Goal: Information Seeking & Learning: Check status

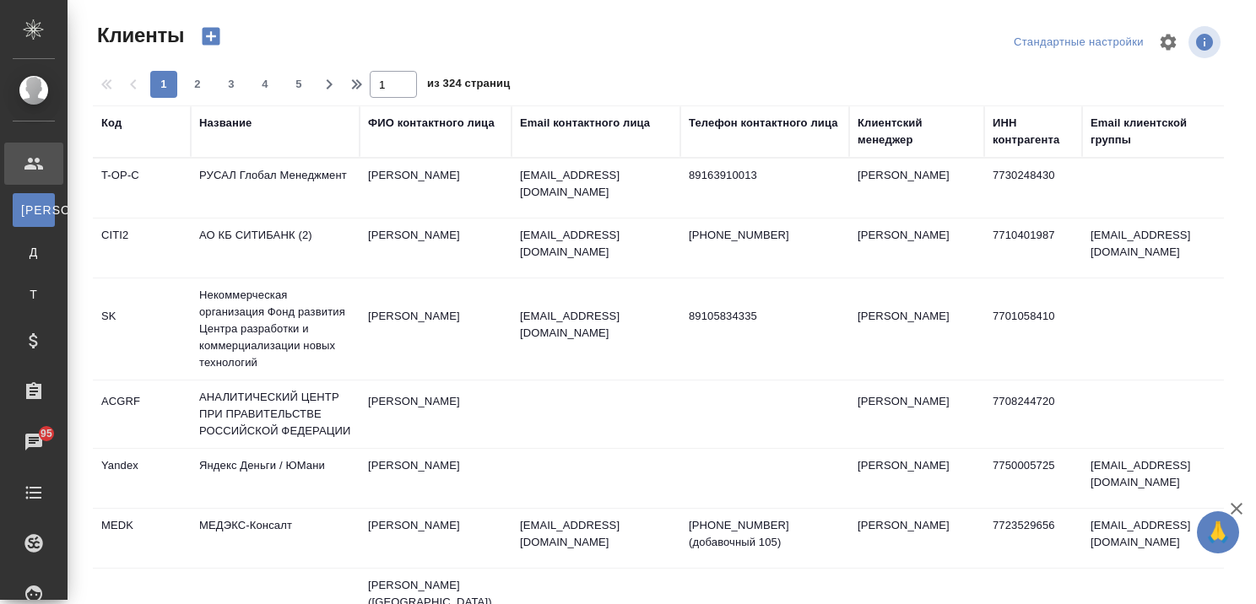
select select "RU"
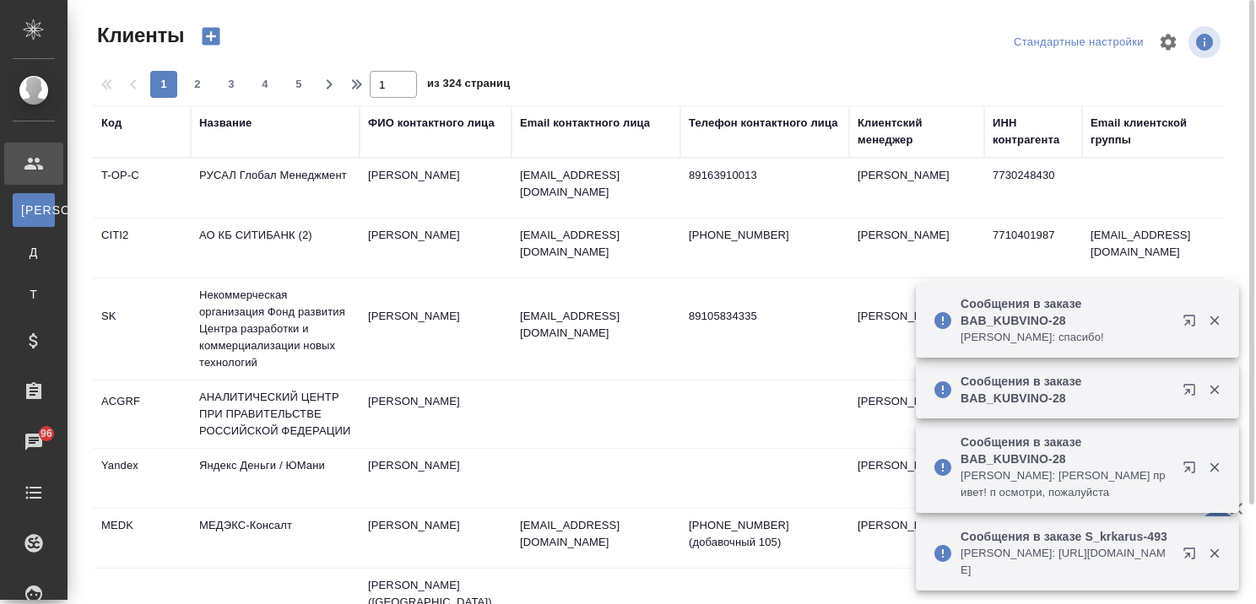
click at [230, 125] on div "Название" at bounding box center [225, 123] width 52 height 17
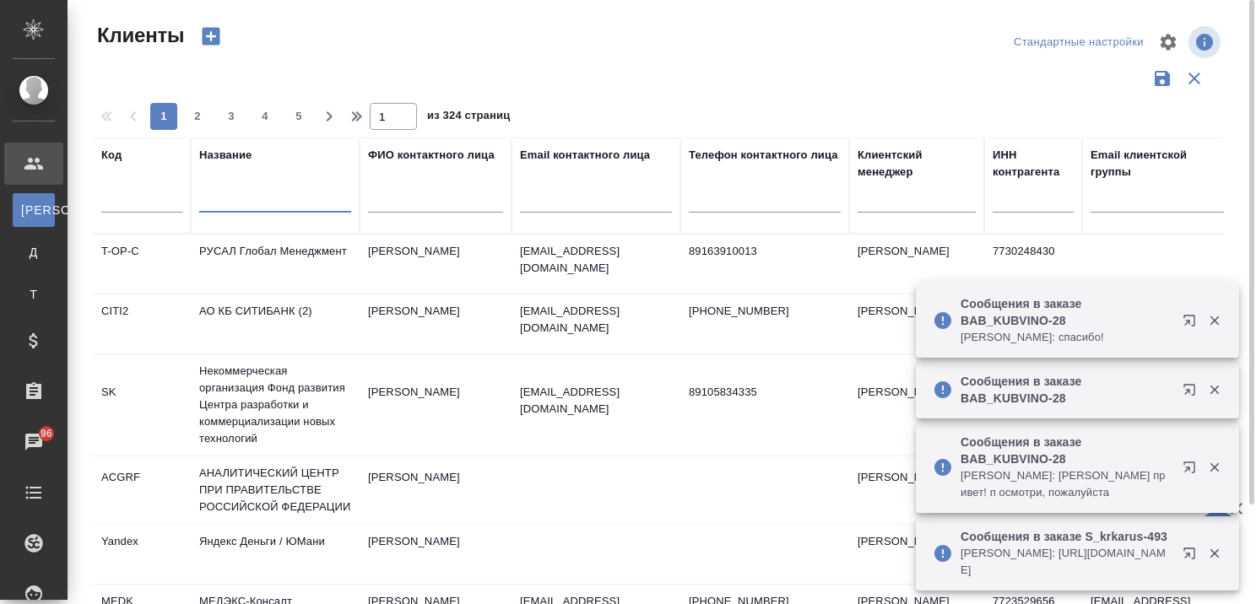
click at [242, 206] on input "text" at bounding box center [275, 202] width 152 height 21
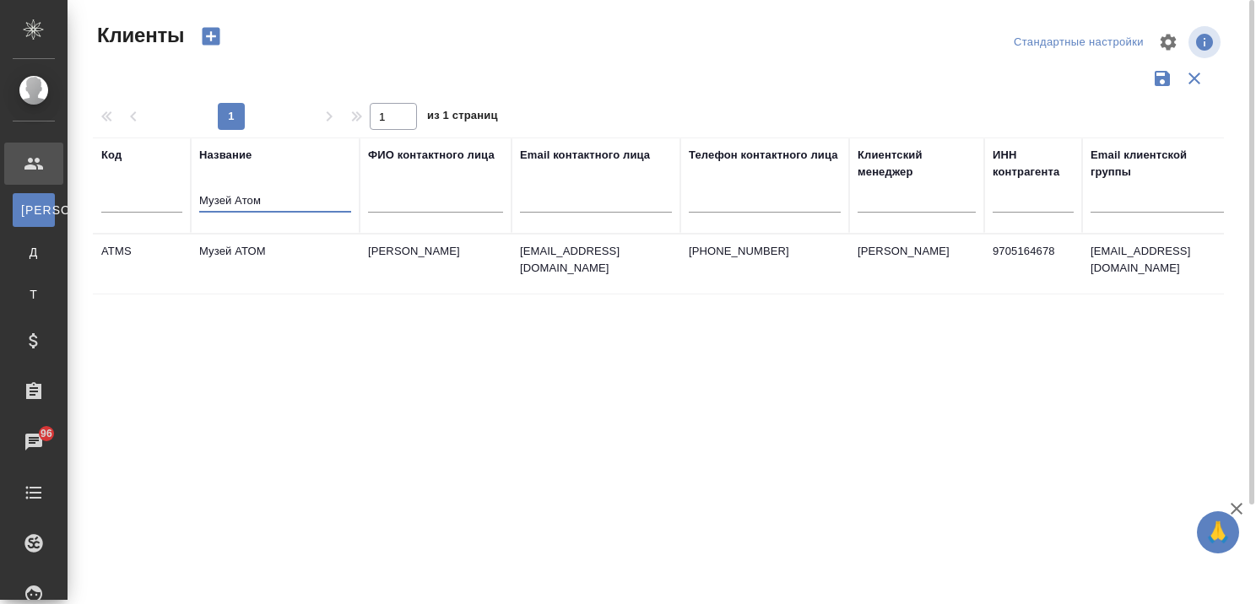
type input "Музей Атом"
click at [264, 246] on td "Музей АТОМ" at bounding box center [275, 264] width 169 height 59
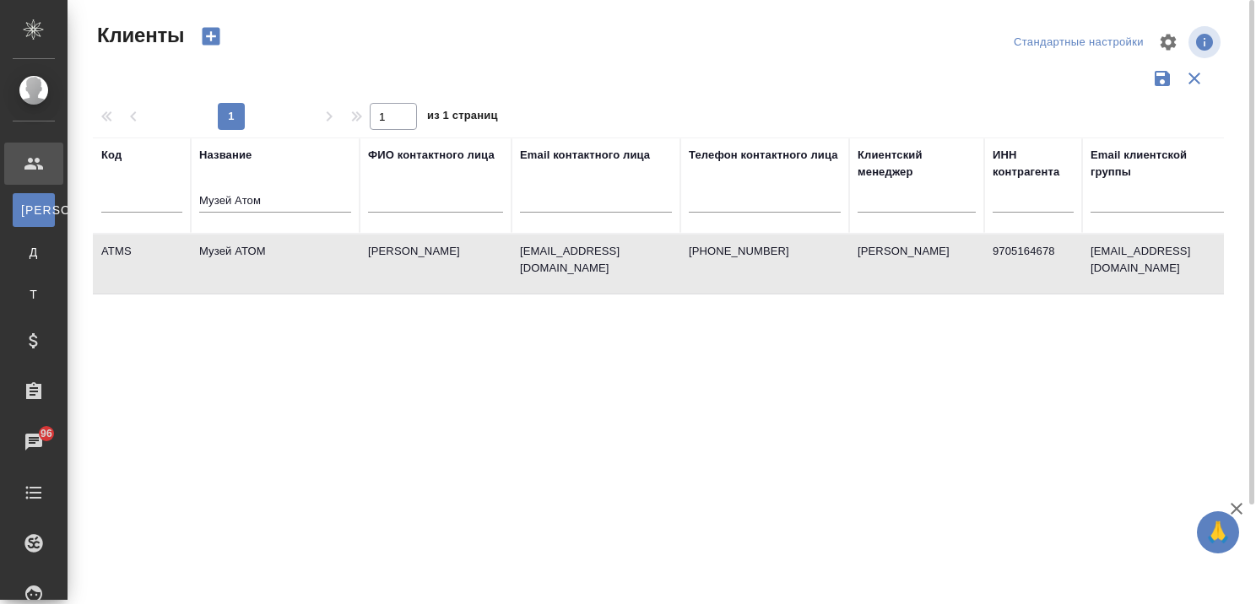
click at [264, 246] on td "Музей АТОМ" at bounding box center [275, 264] width 169 height 59
drag, startPoint x: 294, startPoint y: 194, endPoint x: 111, endPoint y: 200, distance: 182.4
click at [111, 200] on tr "Код Название Музей Атом ФИО контактного лица Email контактного лица Телефон кон…" at bounding box center [731, 186] width 1276 height 96
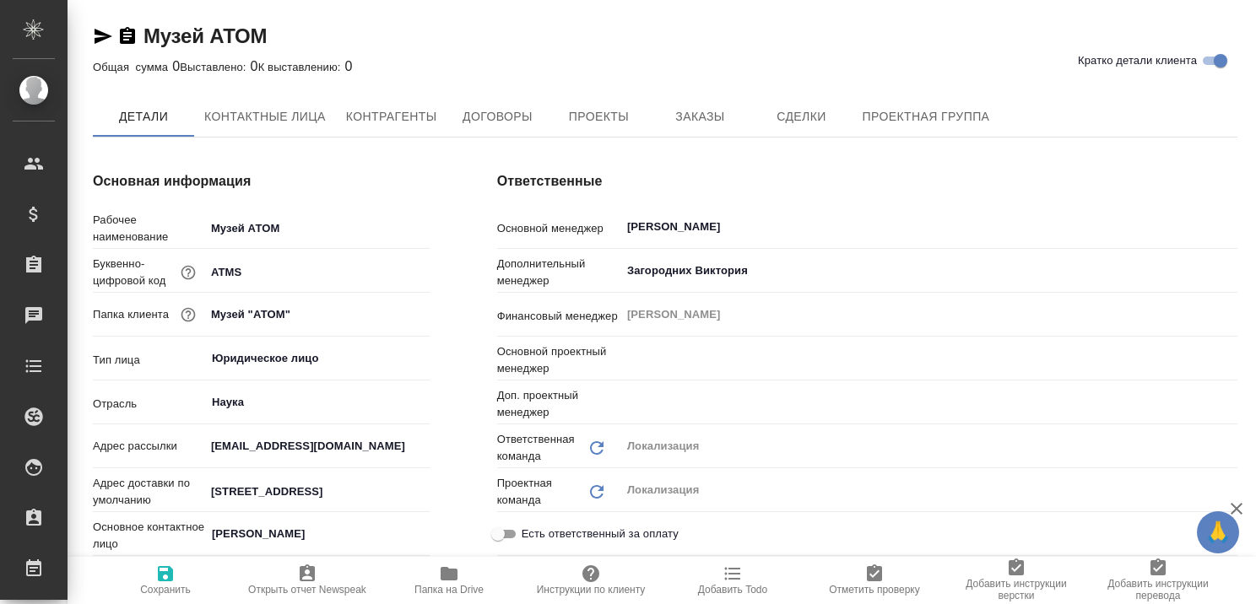
type textarea "x"
type input "Третьякова Ольга"
type input "Муталимов Марк"
type textarea "x"
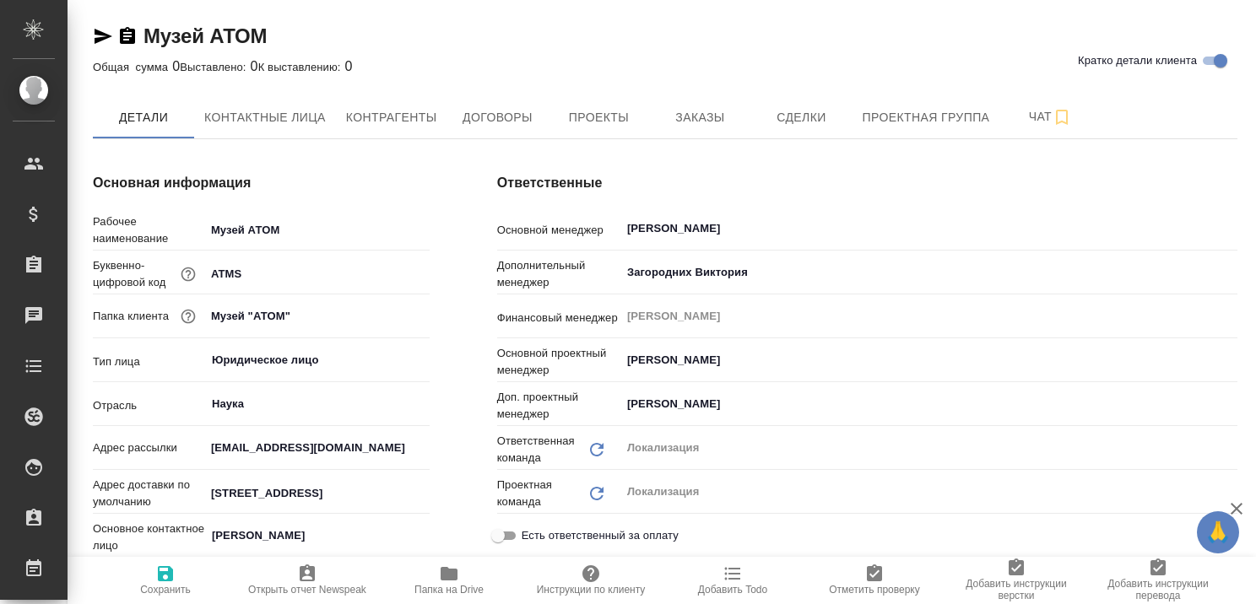
type textarea "x"
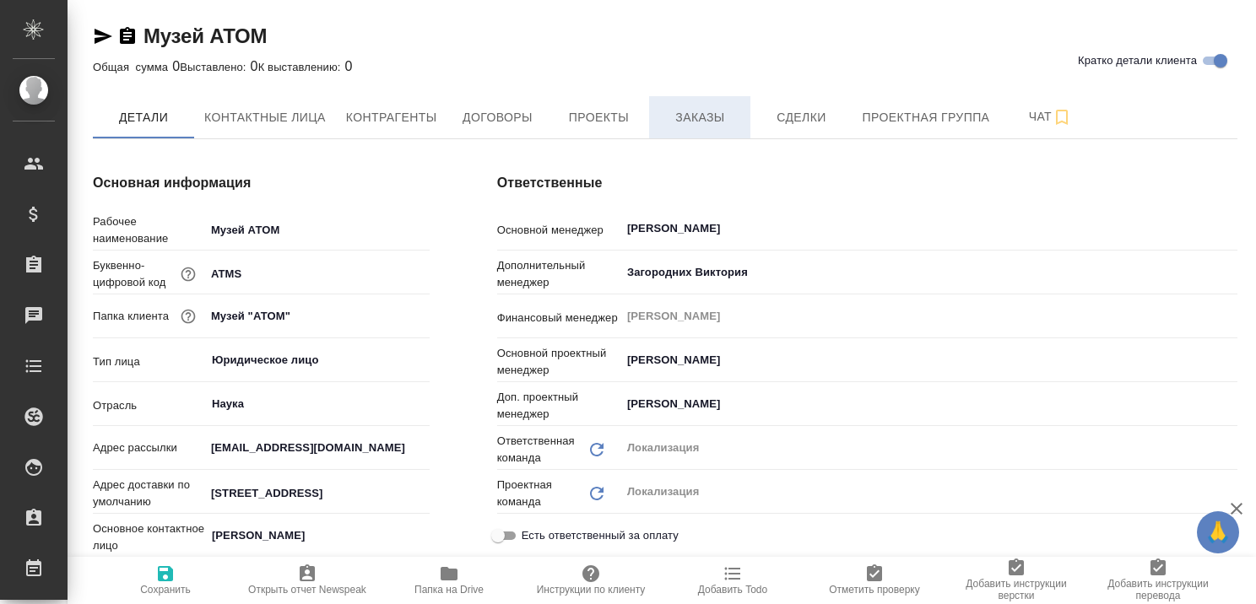
click at [732, 122] on span "Заказы" at bounding box center [699, 117] width 81 height 21
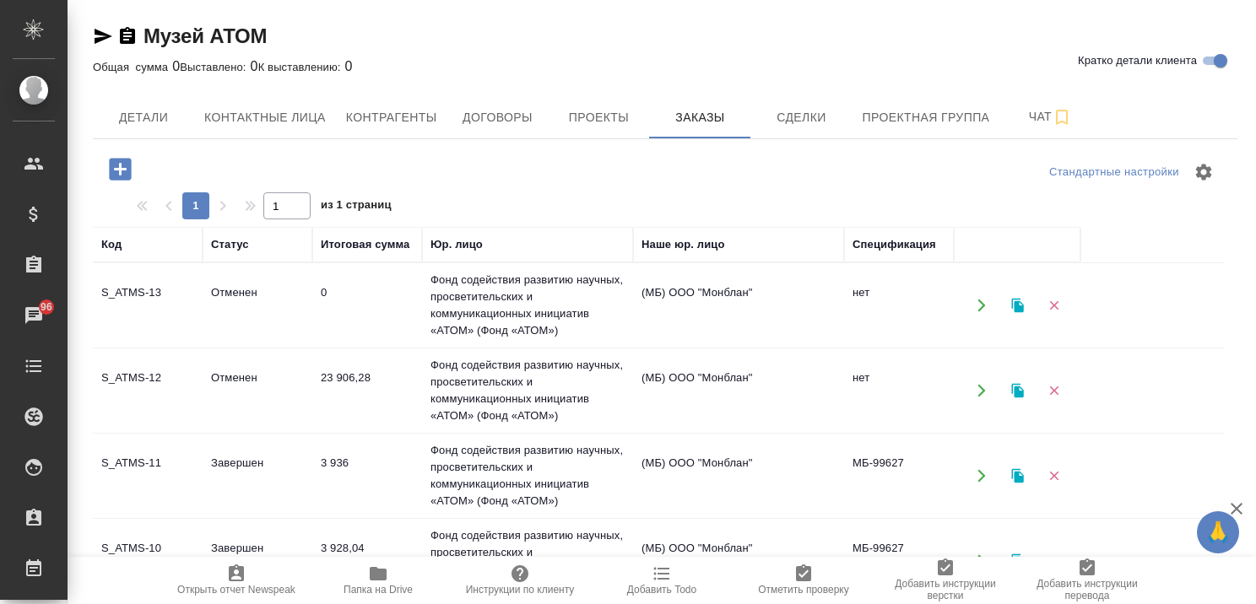
click at [253, 373] on td "Отменен" at bounding box center [258, 390] width 110 height 59
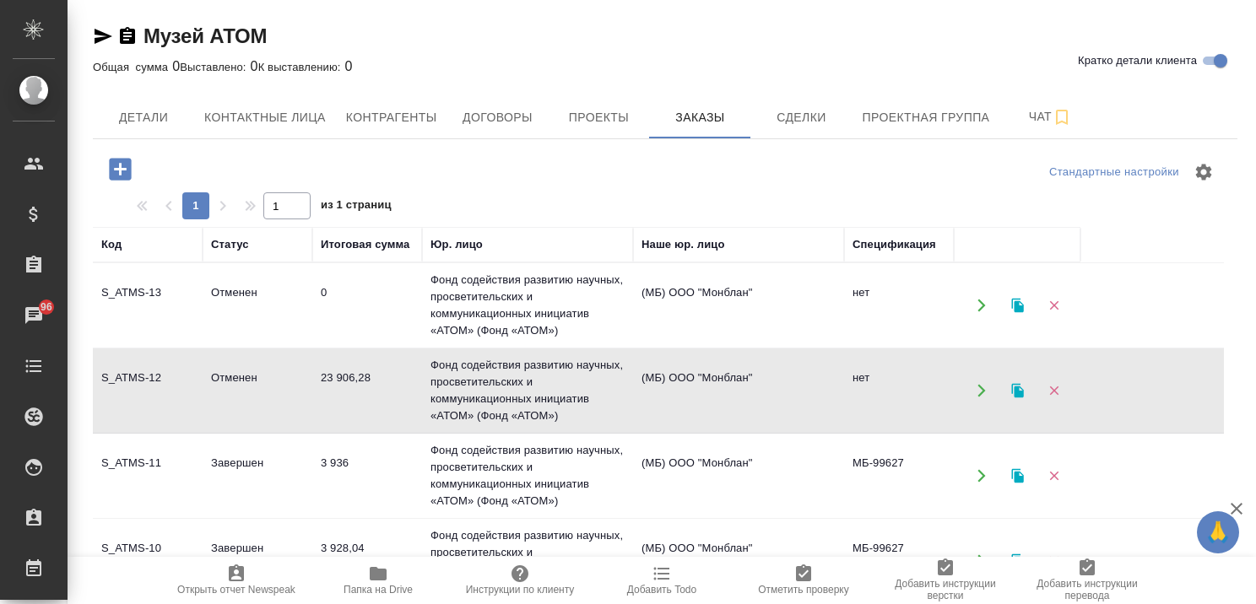
click at [253, 373] on td "Отменен" at bounding box center [258, 390] width 110 height 59
click at [253, 282] on td "Отменен" at bounding box center [258, 305] width 110 height 59
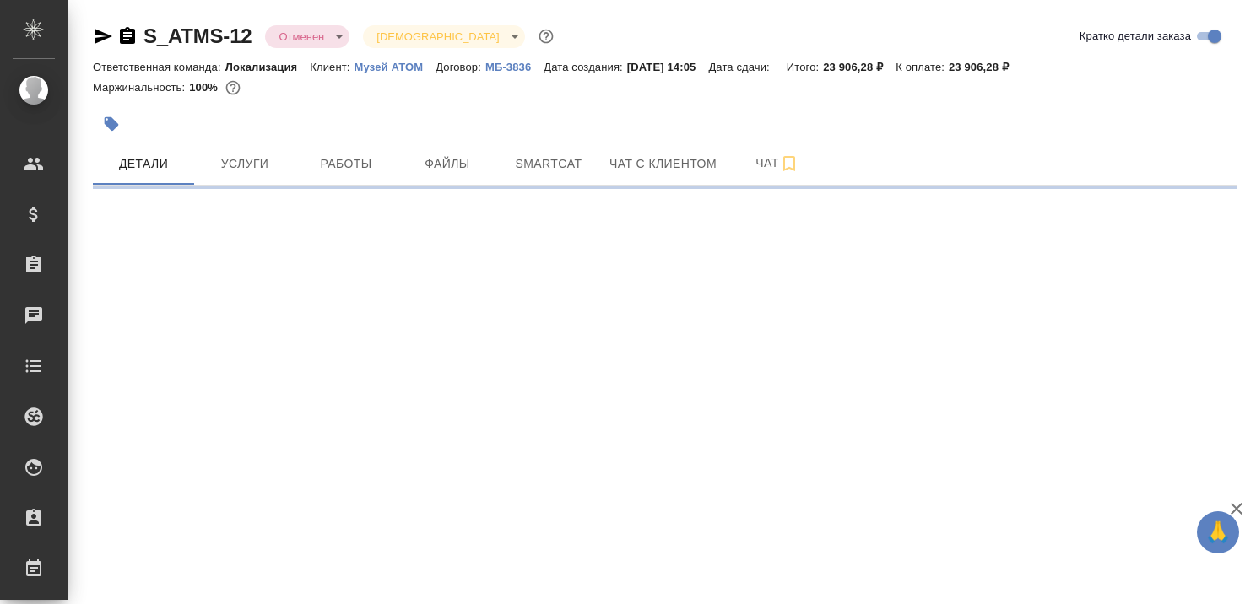
select select "RU"
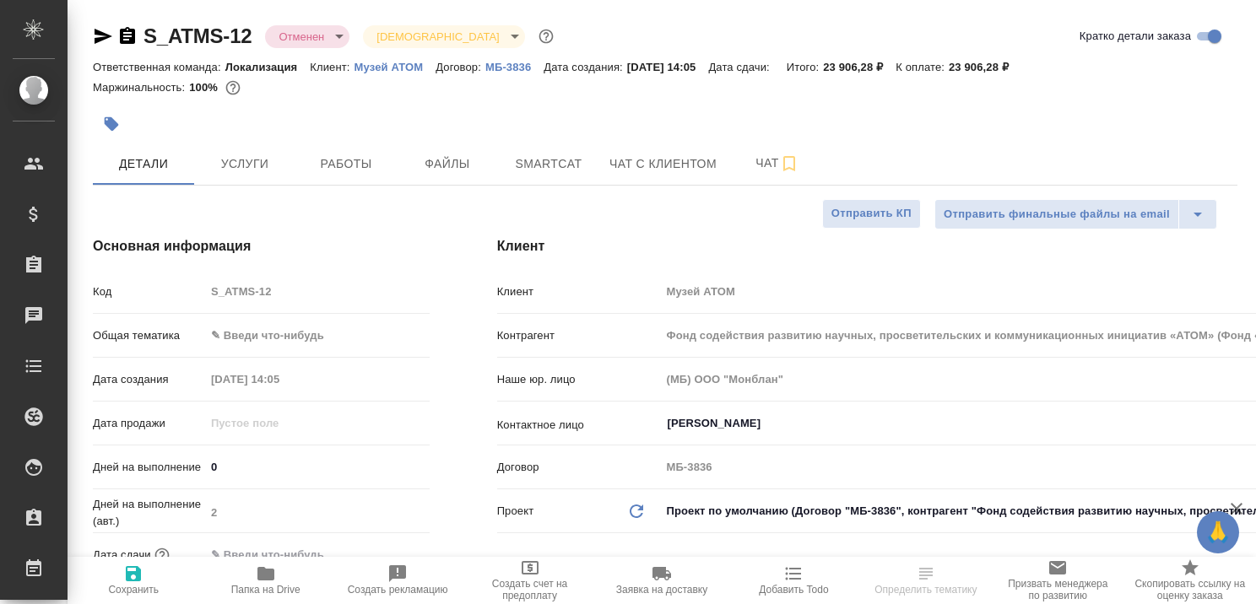
type textarea "x"
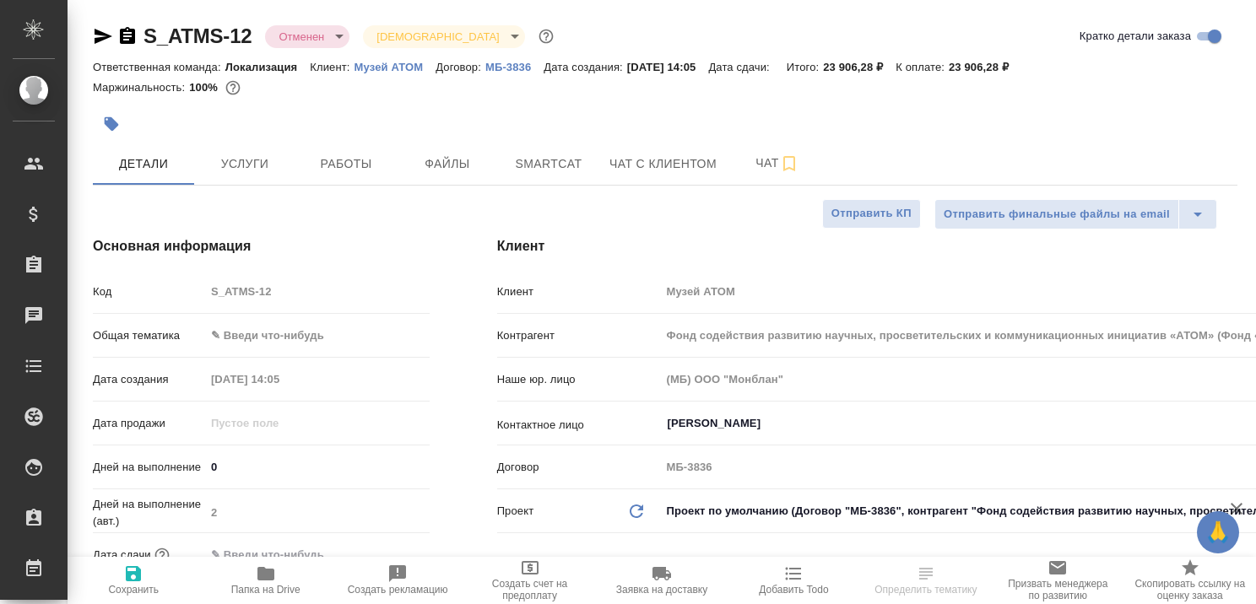
type textarea "x"
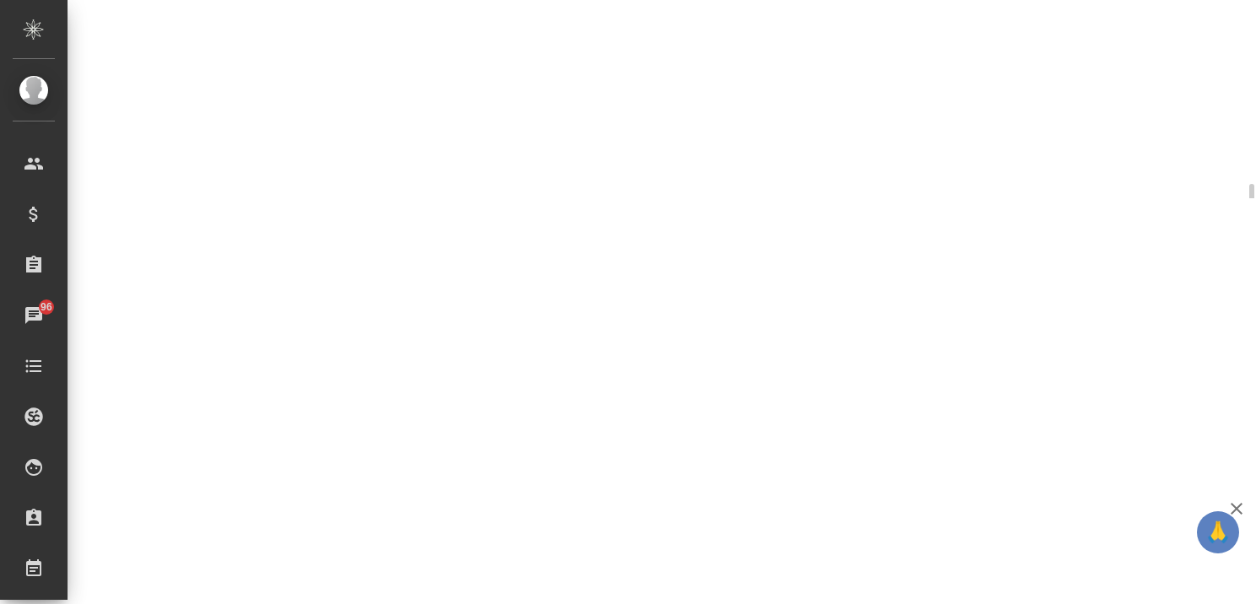
select select "RU"
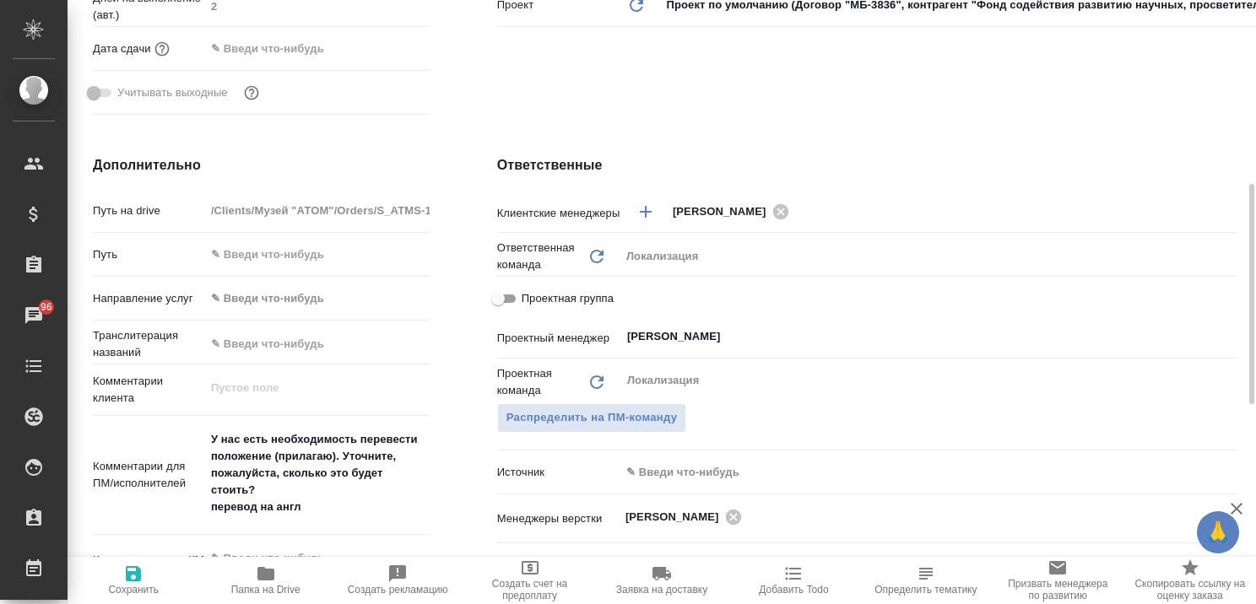
type textarea "x"
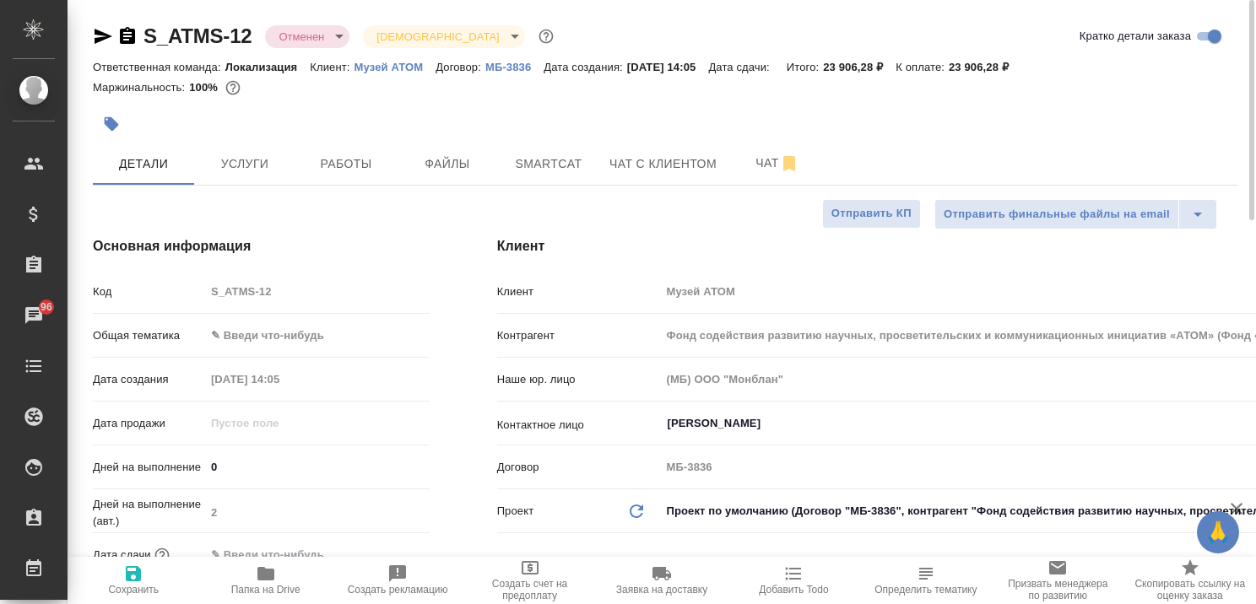
type textarea "x"
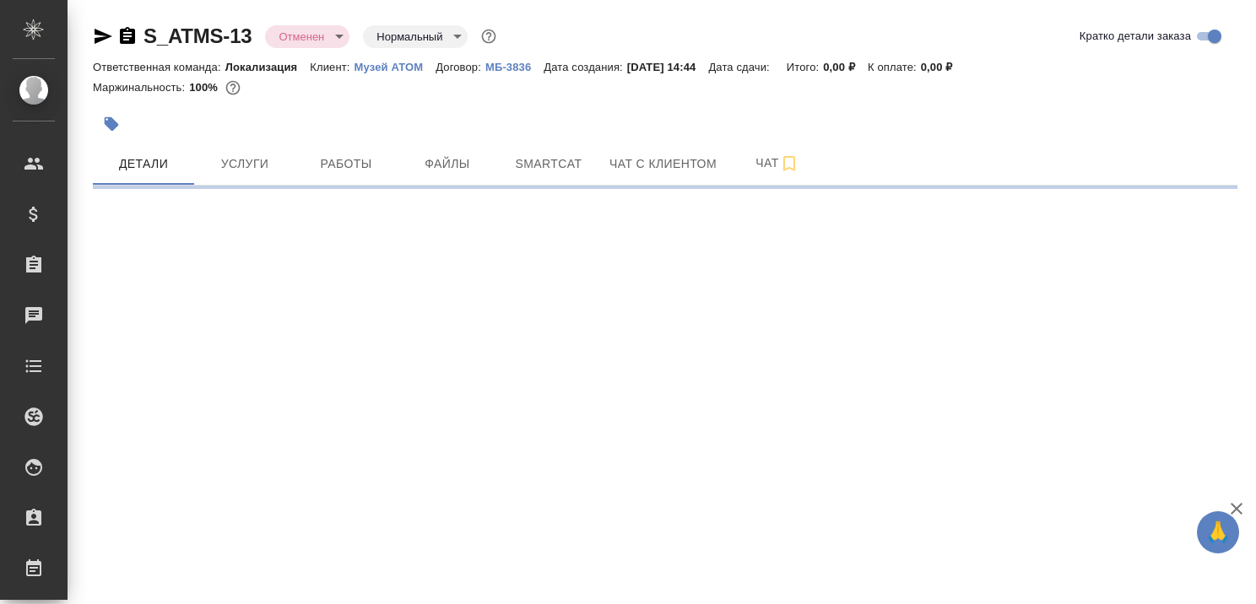
select select "RU"
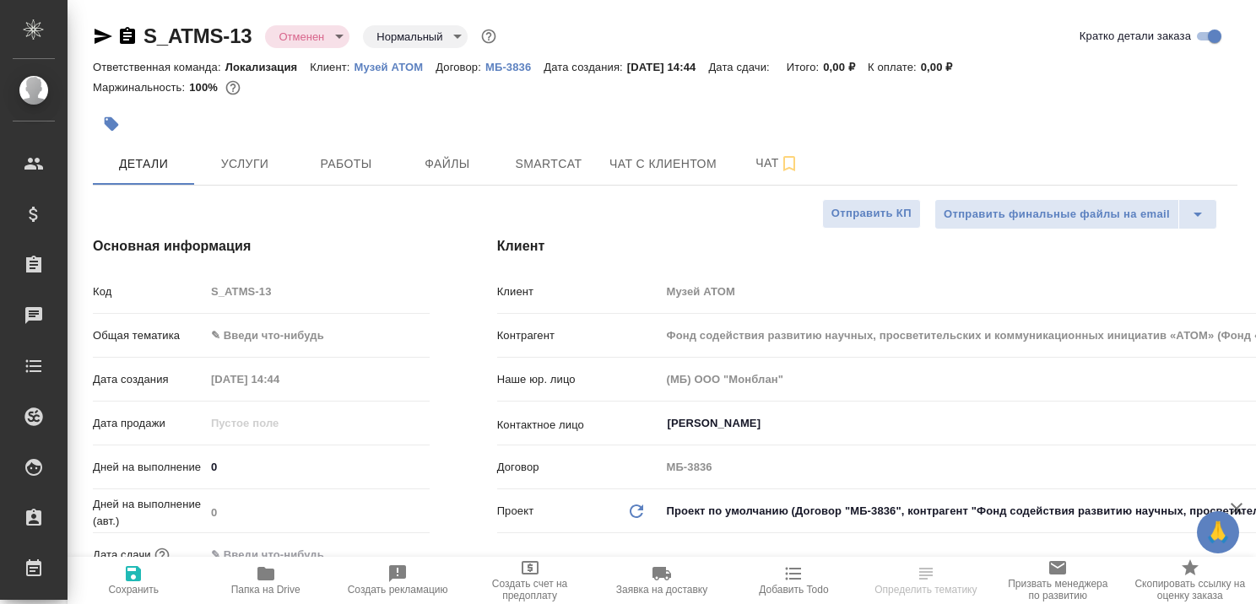
type textarea "x"
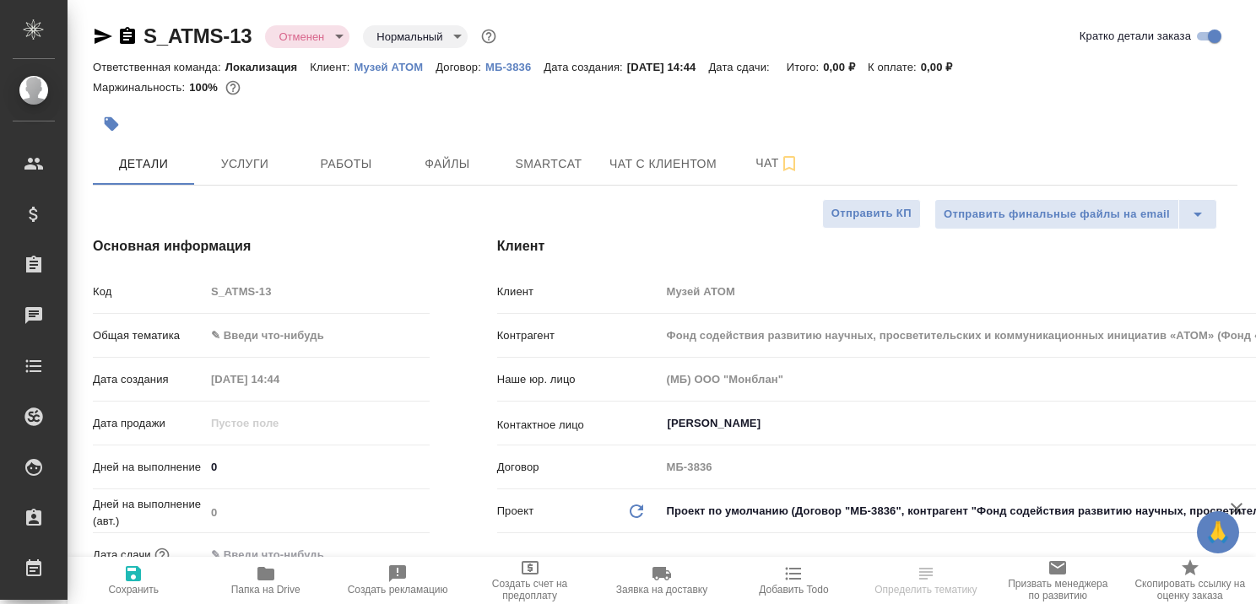
type textarea "x"
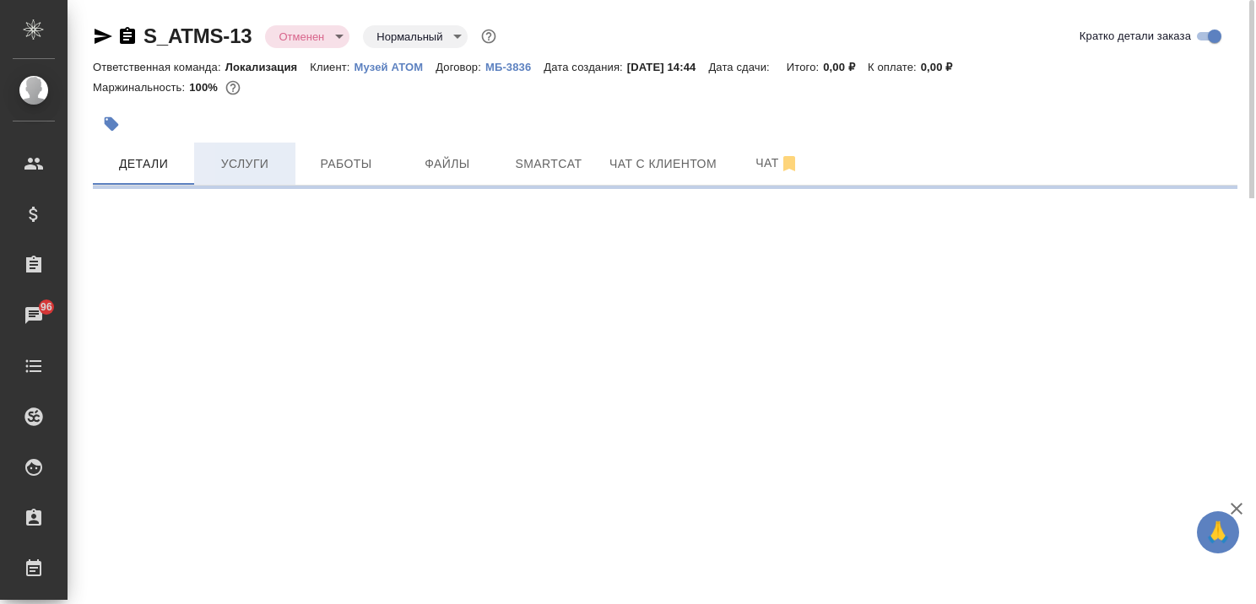
click at [243, 166] on span "Услуги" at bounding box center [244, 164] width 81 height 21
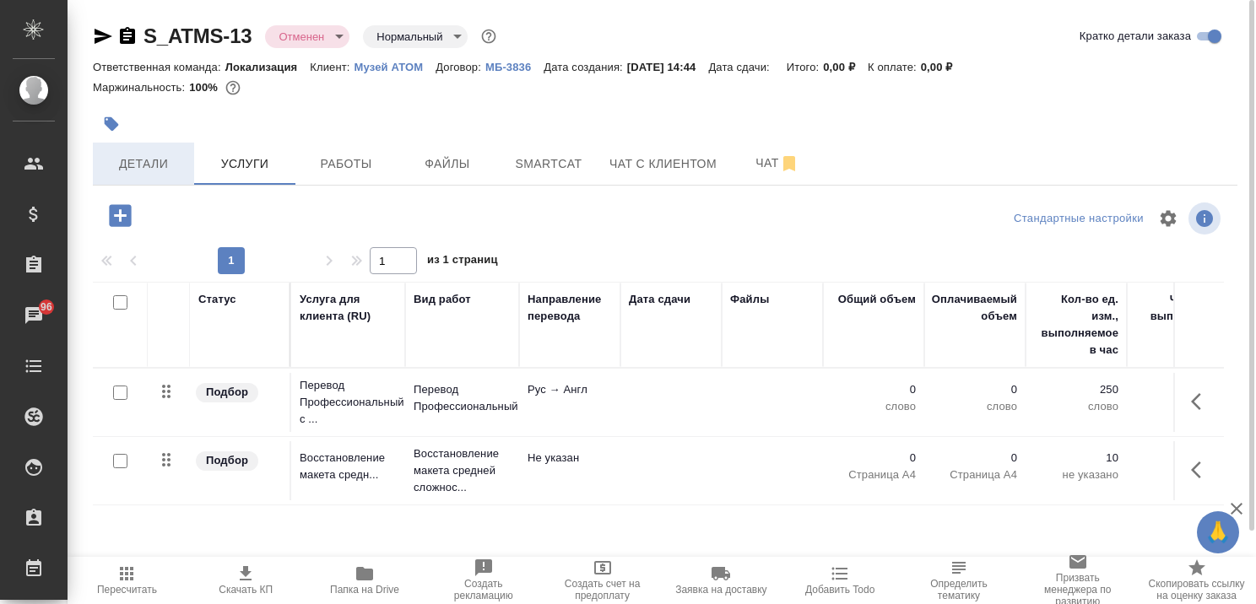
click at [156, 163] on span "Детали" at bounding box center [143, 164] width 81 height 21
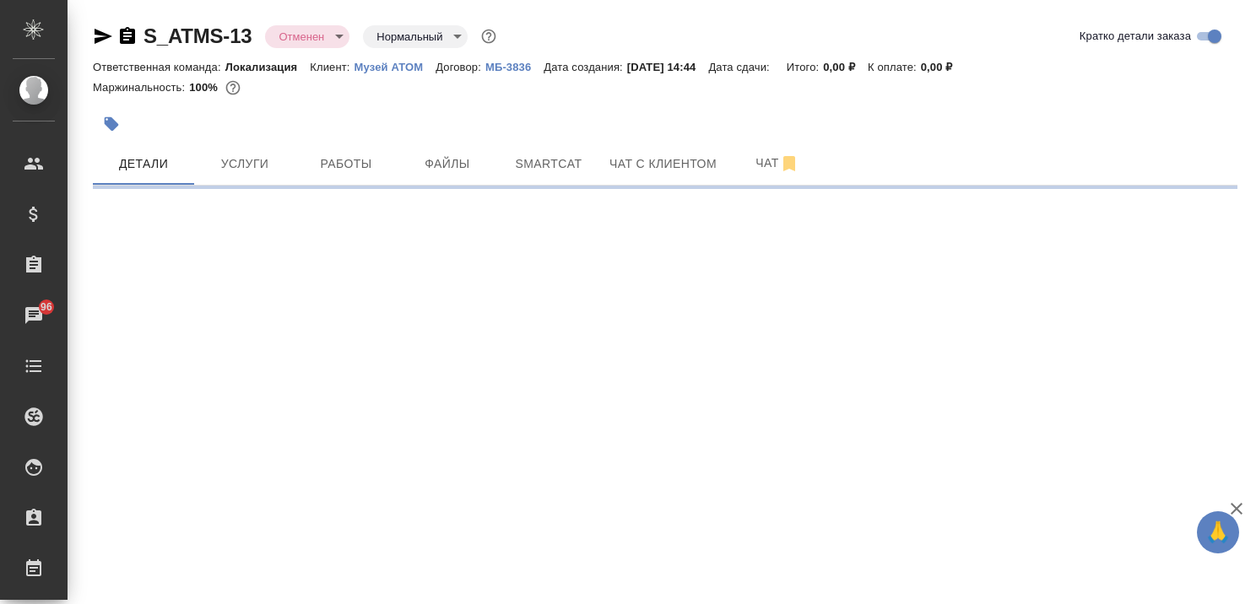
select select "RU"
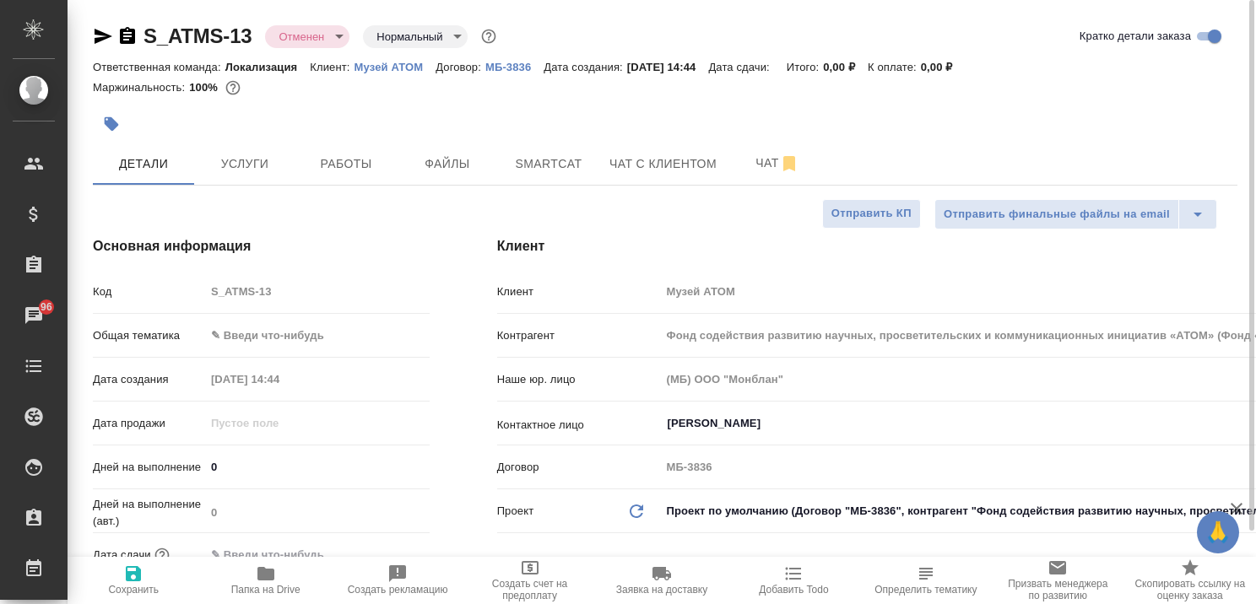
type textarea "x"
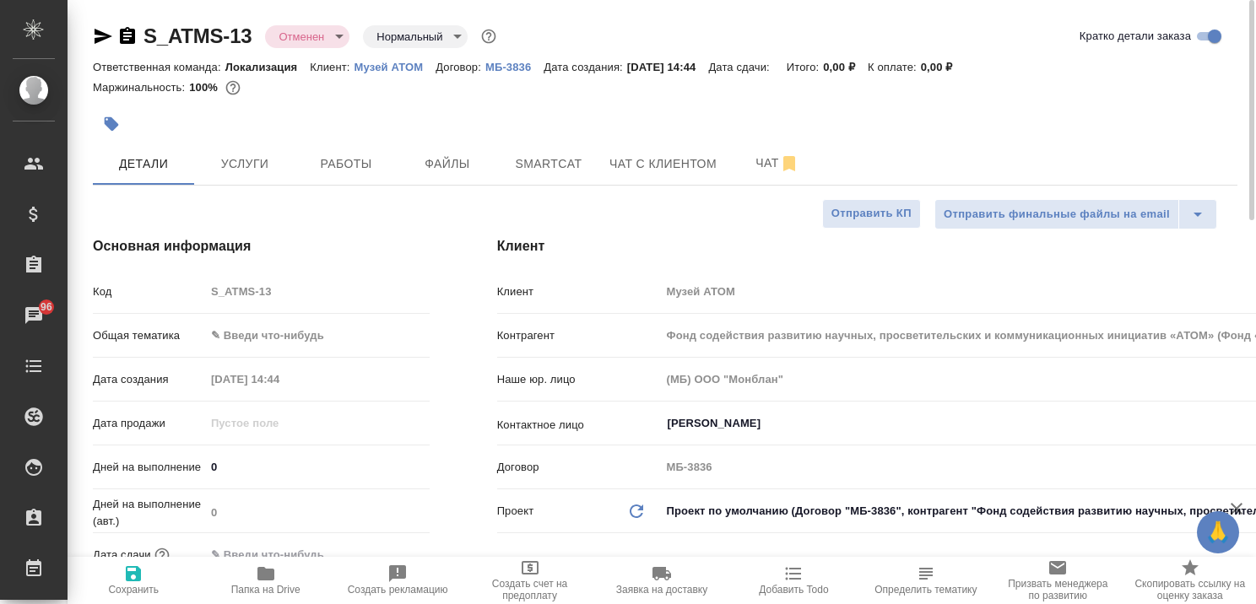
type textarea "x"
select select "RU"
